Goal: Obtain resource: Download file/media

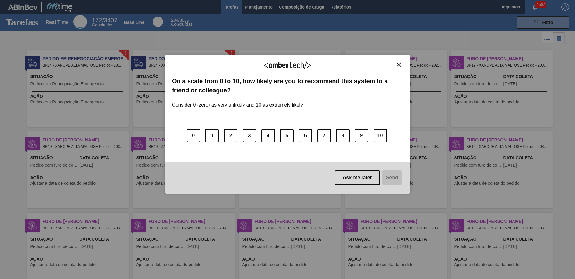
click at [399, 65] on img "Close" at bounding box center [399, 64] width 5 height 5
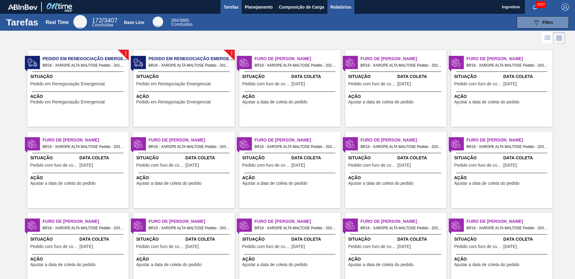
click at [341, 7] on span "Relatórios" at bounding box center [341, 6] width 21 height 7
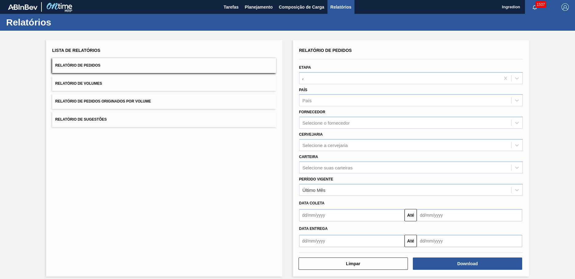
type input "Aguardando Faturamento"
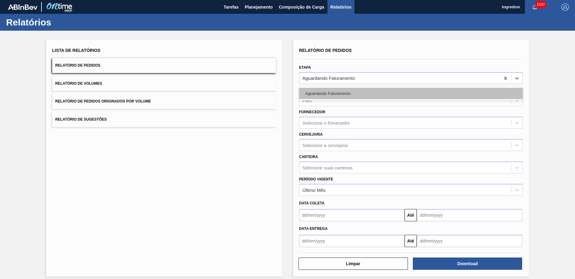
click at [410, 93] on div "Aguardando Faturamento" at bounding box center [411, 93] width 224 height 11
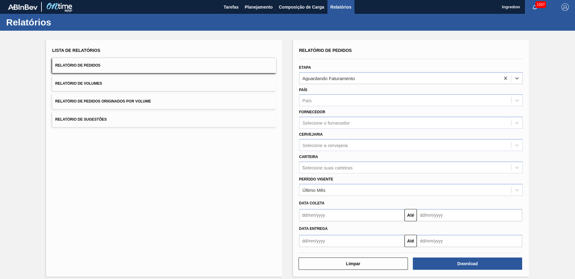
type input "Xarope"
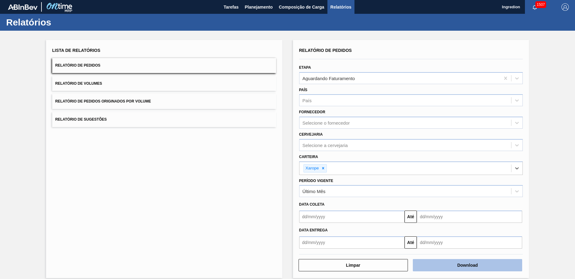
click at [467, 266] on button "Download" at bounding box center [467, 265] width 109 height 12
